Goal: Information Seeking & Learning: Find specific fact

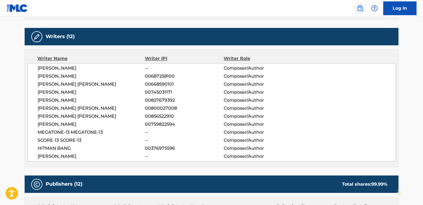
click at [361, 5] on img at bounding box center [359, 8] width 7 height 7
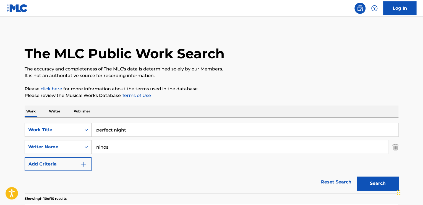
click at [117, 143] on input "ninos" at bounding box center [239, 146] width 296 height 13
type input "e"
type input "venable"
click at [357, 176] on button "Search" at bounding box center [377, 183] width 41 height 14
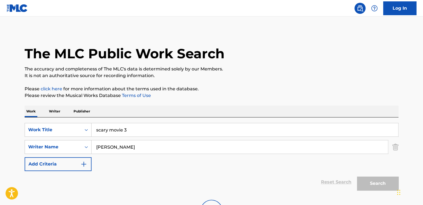
type input "scary movie 3"
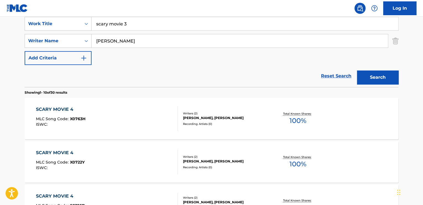
scroll to position [108, 0]
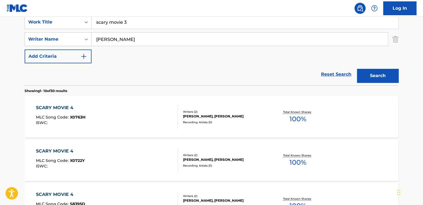
click at [357, 69] on button "Search" at bounding box center [377, 76] width 41 height 14
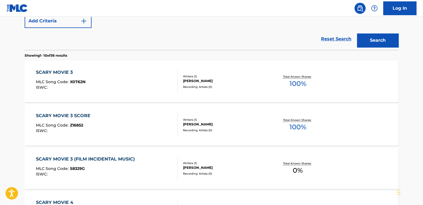
scroll to position [142, 0]
click at [120, 140] on div "SCARY MOVIE 3 SCORE MLC Song Code : Z16852 ISWC : Writers ( 1 ) JAMES VENABLE R…" at bounding box center [211, 125] width 373 height 41
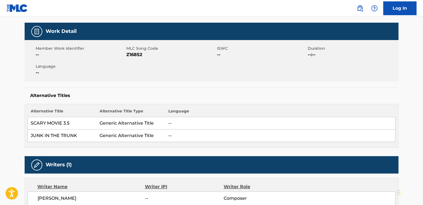
scroll to position [173, 0]
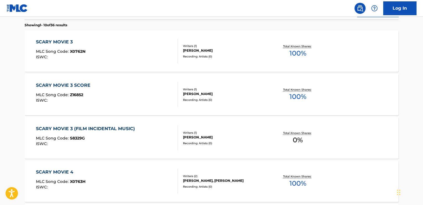
click at [156, 57] on div "SCARY MOVIE 3 MLC Song Code : X0762N ISWC :" at bounding box center [107, 51] width 142 height 25
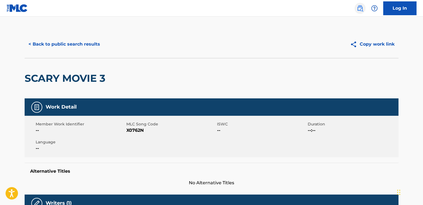
click at [356, 11] on img at bounding box center [359, 8] width 7 height 7
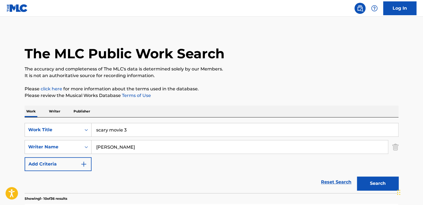
click at [146, 147] on input "venable" at bounding box center [239, 146] width 296 height 13
type input "nacio herb brown"
type input "yours and mine"
click at [357, 176] on button "Search" at bounding box center [377, 183] width 41 height 14
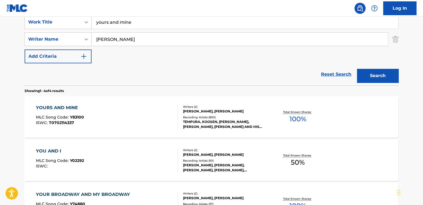
scroll to position [110, 0]
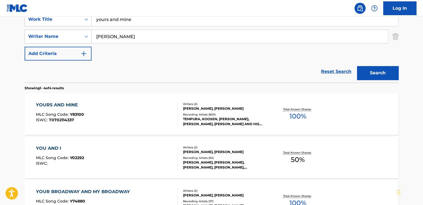
click at [156, 117] on div "YOURS AND MINE MLC Song Code : Y83100 ISWC : T0702114337" at bounding box center [107, 114] width 142 height 25
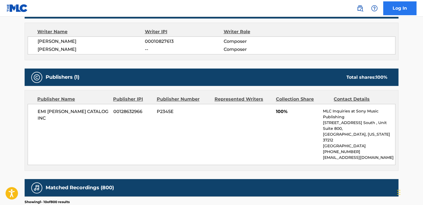
scroll to position [149, 0]
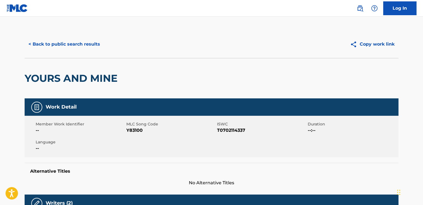
drag, startPoint x: 407, startPoint y: 97, endPoint x: 410, endPoint y: 0, distance: 97.0
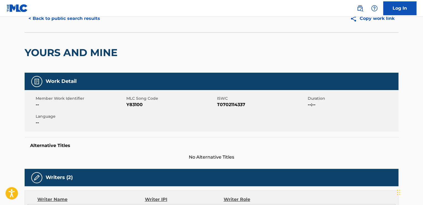
scroll to position [0, 0]
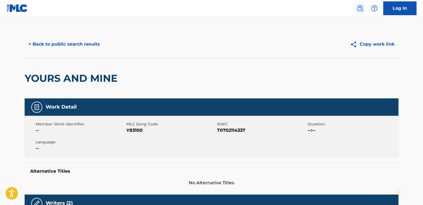
click at [359, 8] on img at bounding box center [359, 8] width 7 height 7
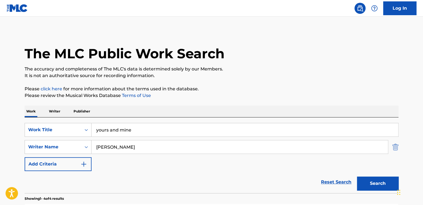
click at [393, 150] on img "Search Form" at bounding box center [395, 147] width 6 height 14
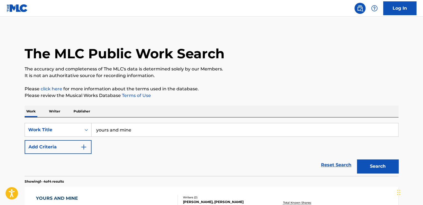
drag, startPoint x: 171, startPoint y: 130, endPoint x: 0, endPoint y: 131, distance: 171.5
click at [0, 131] on main "The MLC Public Work Search The accuracy and completeness of The MLC's data is d…" at bounding box center [211, 202] width 423 height 370
type input "perfect love"
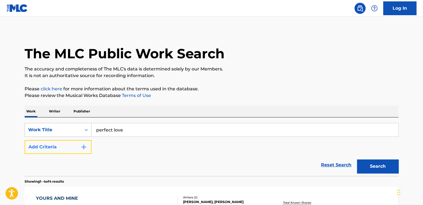
click at [83, 147] on img "Search Form" at bounding box center [83, 147] width 7 height 7
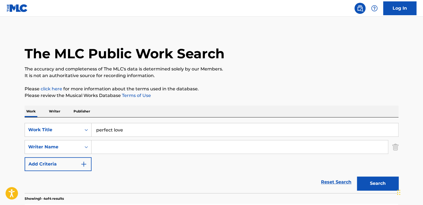
click at [102, 143] on input "Search Form" at bounding box center [239, 146] width 296 height 13
type input "gerret"
click at [357, 176] on button "Search" at bounding box center [377, 183] width 41 height 14
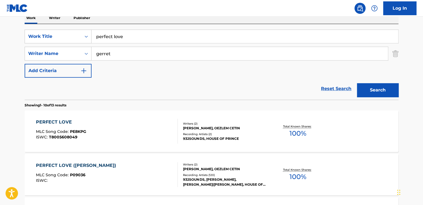
scroll to position [88, 0]
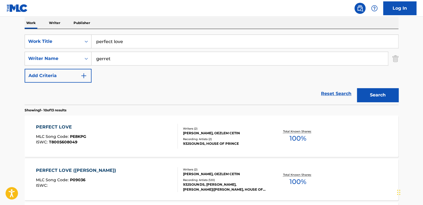
click at [140, 140] on div "PERFECT LOVE MLC Song Code : PE8KPG ISWC : T8005608049" at bounding box center [107, 136] width 142 height 25
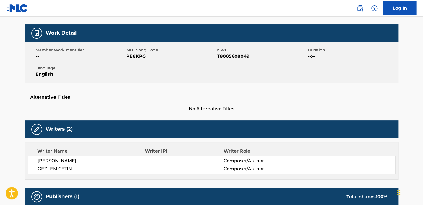
scroll to position [83, 0]
